Goal: Complete application form

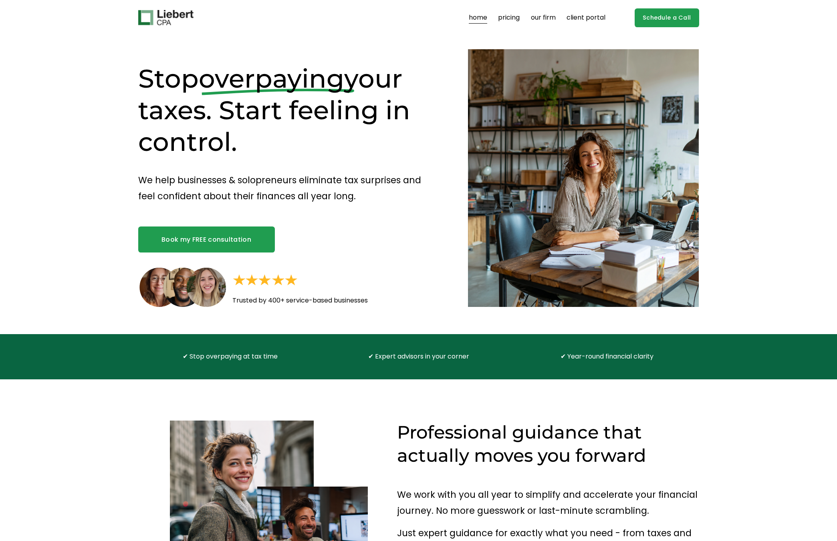
click at [240, 243] on link "Book my FREE consultation" at bounding box center [206, 240] width 137 height 26
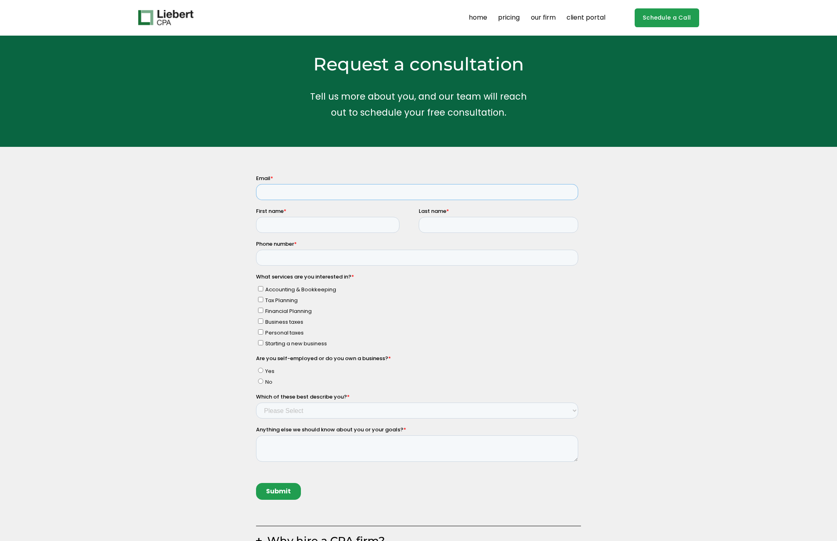
click at [292, 195] on input "Email *" at bounding box center [417, 192] width 322 height 16
type input "[EMAIL_ADDRESS][DOMAIN_NAME]"
click at [310, 224] on input "First name *" at bounding box center [327, 225] width 143 height 16
type input "Wanting"
click at [328, 261] on input "Phone number *" at bounding box center [417, 258] width 322 height 16
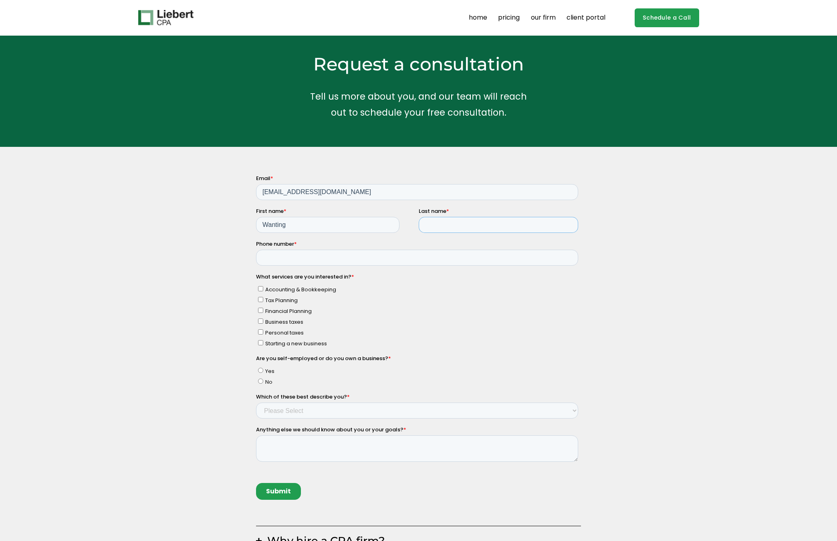
click at [433, 227] on input "Last name *" at bounding box center [497, 225] width 159 height 16
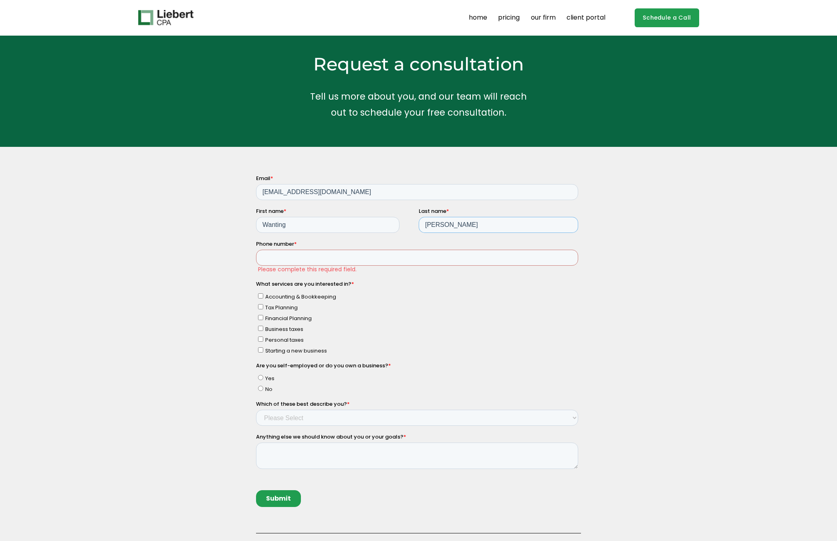
type input "Xu"
click at [358, 261] on input "Phone number *" at bounding box center [417, 258] width 322 height 16
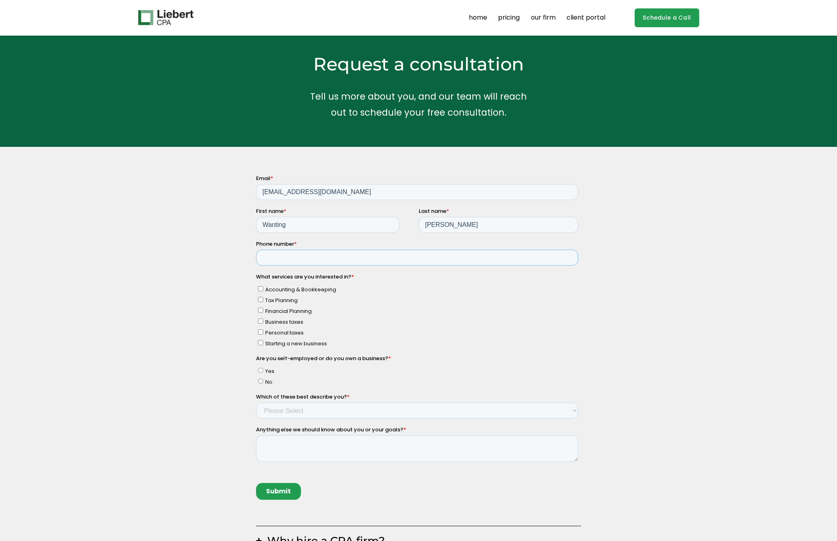
click at [334, 260] on input "Phone number *" at bounding box center [417, 258] width 322 height 16
click at [266, 257] on input "17732515458" at bounding box center [417, 258] width 322 height 16
type input "7732515458"
click at [281, 328] on li "Personal taxes" at bounding box center [418, 332] width 320 height 9
click at [284, 333] on span "Personal taxes" at bounding box center [284, 333] width 38 height 8
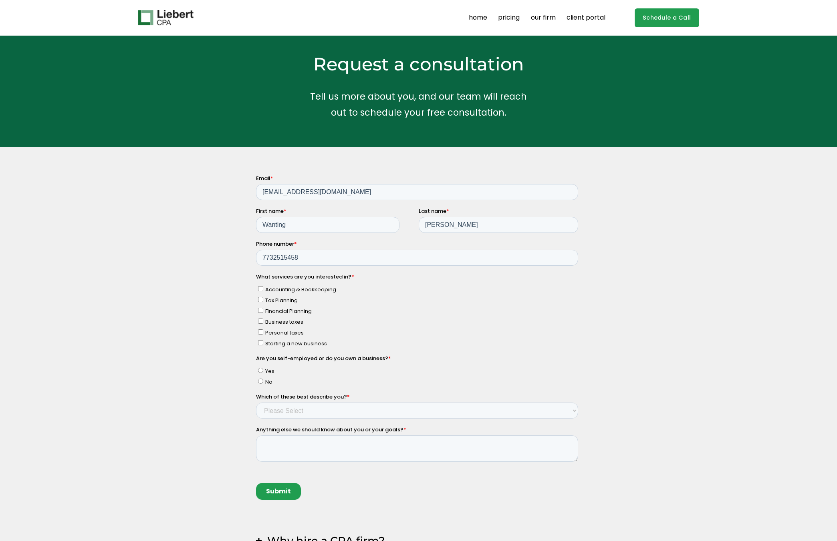
click at [263, 333] on input "Personal taxes" at bounding box center [260, 332] width 5 height 5
checkbox input "true"
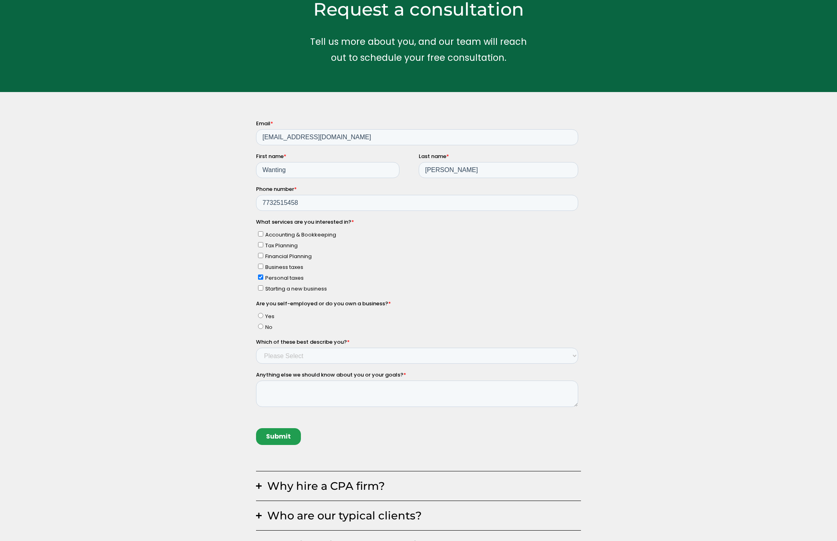
scroll to position [57, 0]
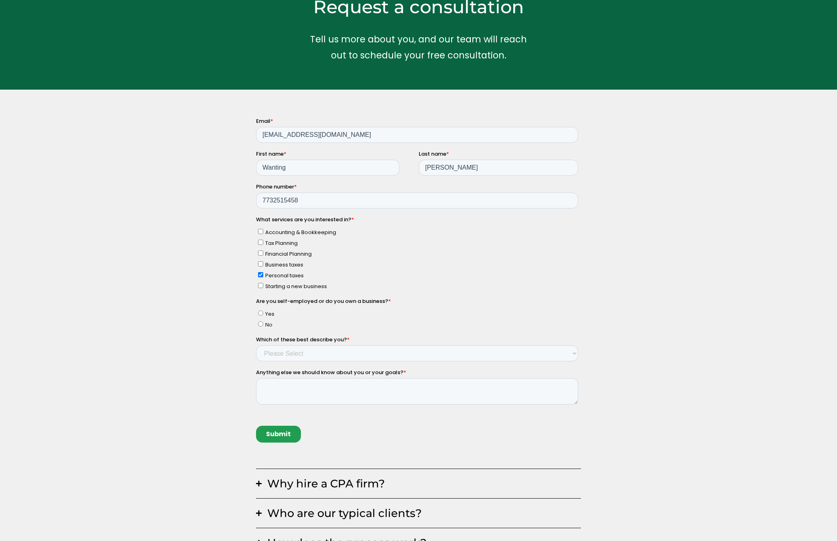
click at [267, 323] on span "No" at bounding box center [268, 325] width 7 height 8
click at [263, 323] on input "No" at bounding box center [260, 324] width 5 height 5
radio input "true"
click at [273, 349] on select "Please Select Income < $100k Income between $100k-$250k Income between $250k-$5…" at bounding box center [417, 354] width 322 height 16
select select "Income between $350k-$500k"
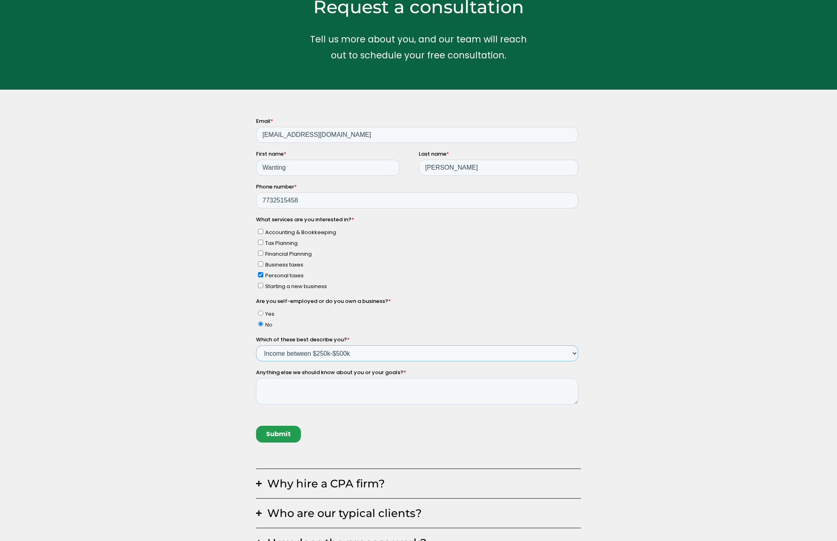
click at [256, 346] on select "Please Select Income < $100k Income between $100k-$250k Income between $250k-$5…" at bounding box center [417, 354] width 322 height 16
click at [278, 387] on textarea "Anything else we should know about you or your goals? *" at bounding box center [417, 391] width 322 height 26
type textarea "adding K1 to amend 2024 tax return."
click at [281, 437] on input "Submit" at bounding box center [278, 434] width 45 height 17
